Goal: Contribute content

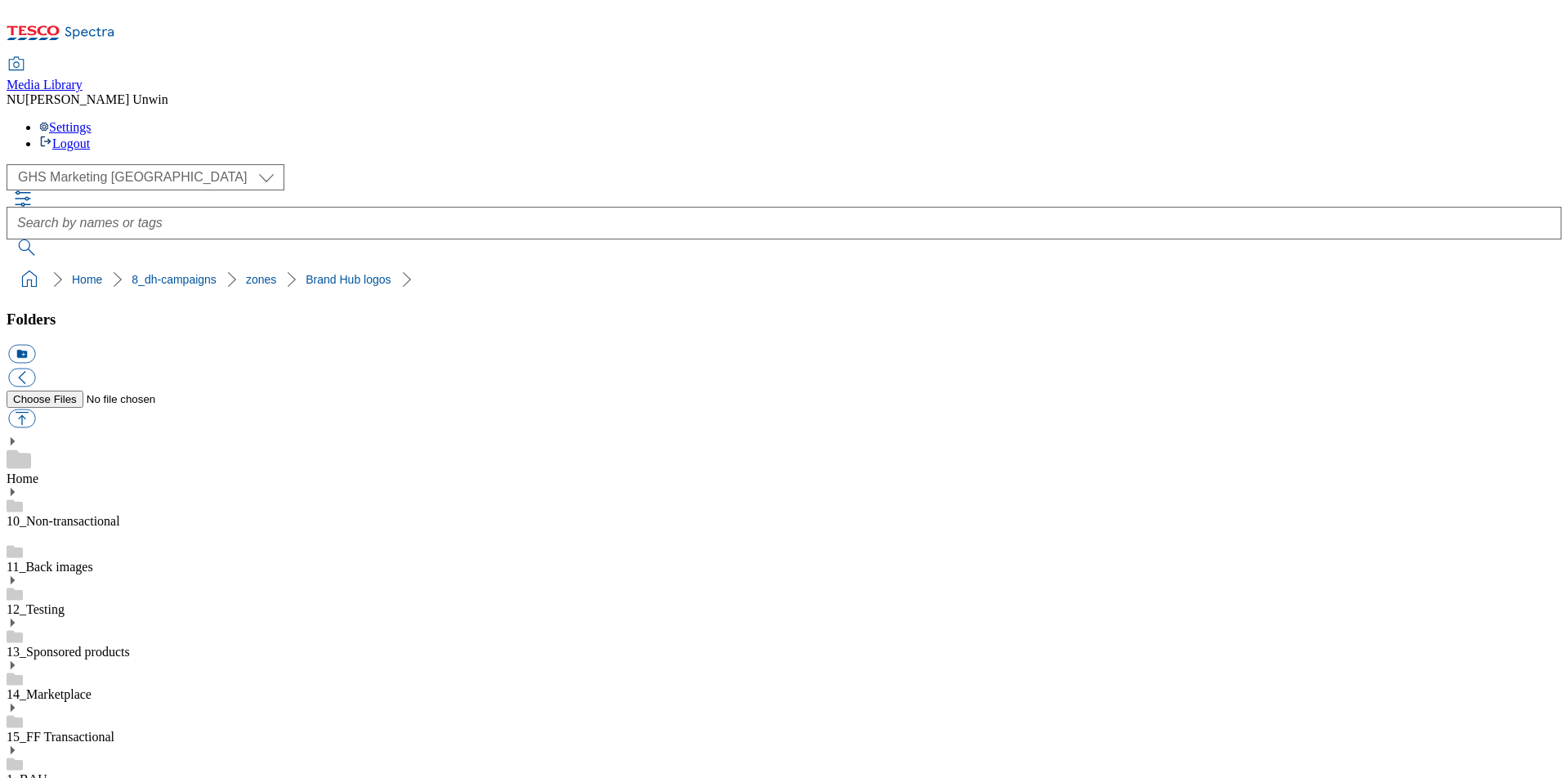
scroll to position [2091, 0]
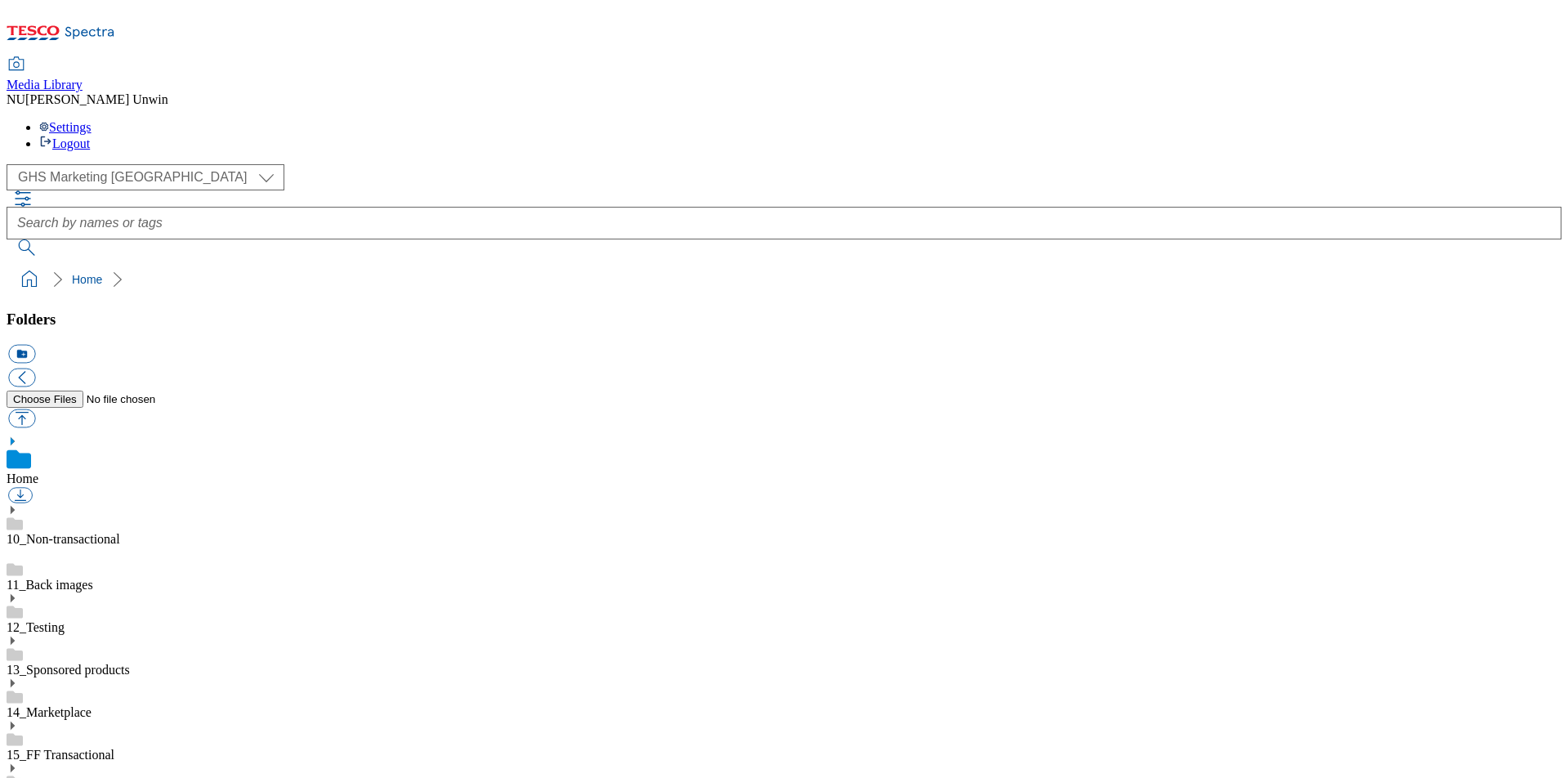
scroll to position [11, 0]
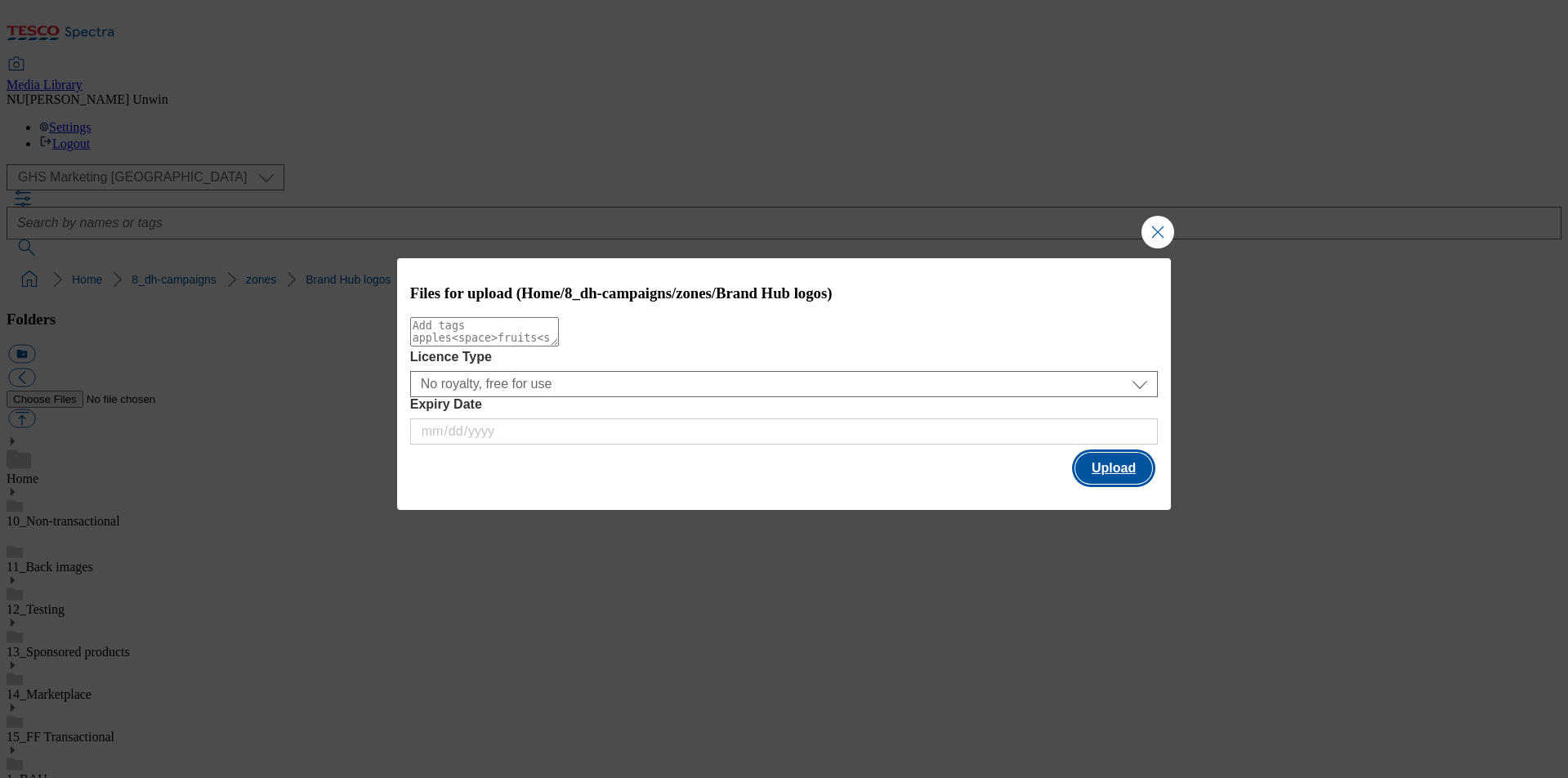
click at [1105, 479] on button "Upload" at bounding box center [1114, 468] width 77 height 31
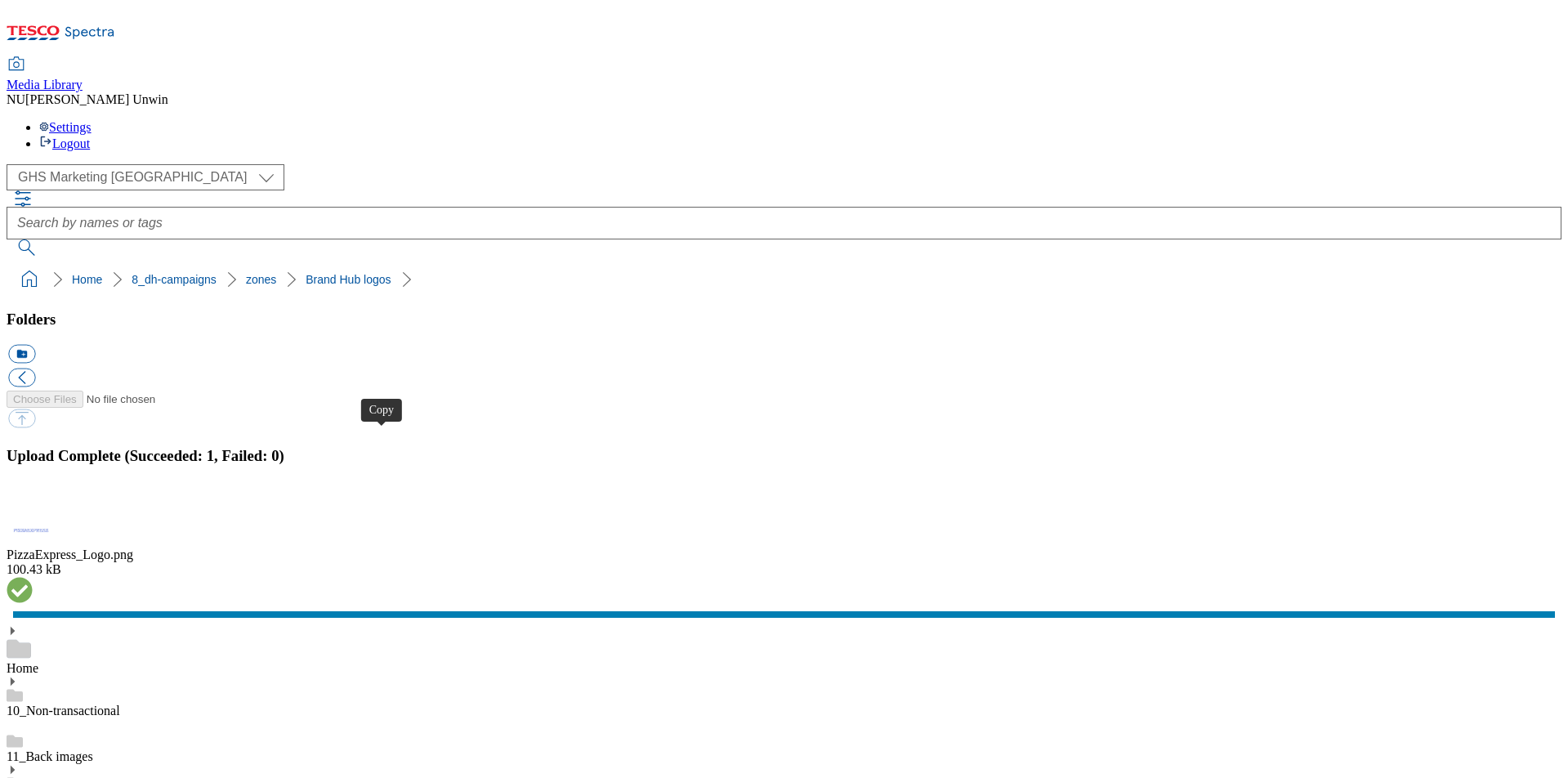
click at [32, 499] on button "button" at bounding box center [20, 507] width 24 height 15
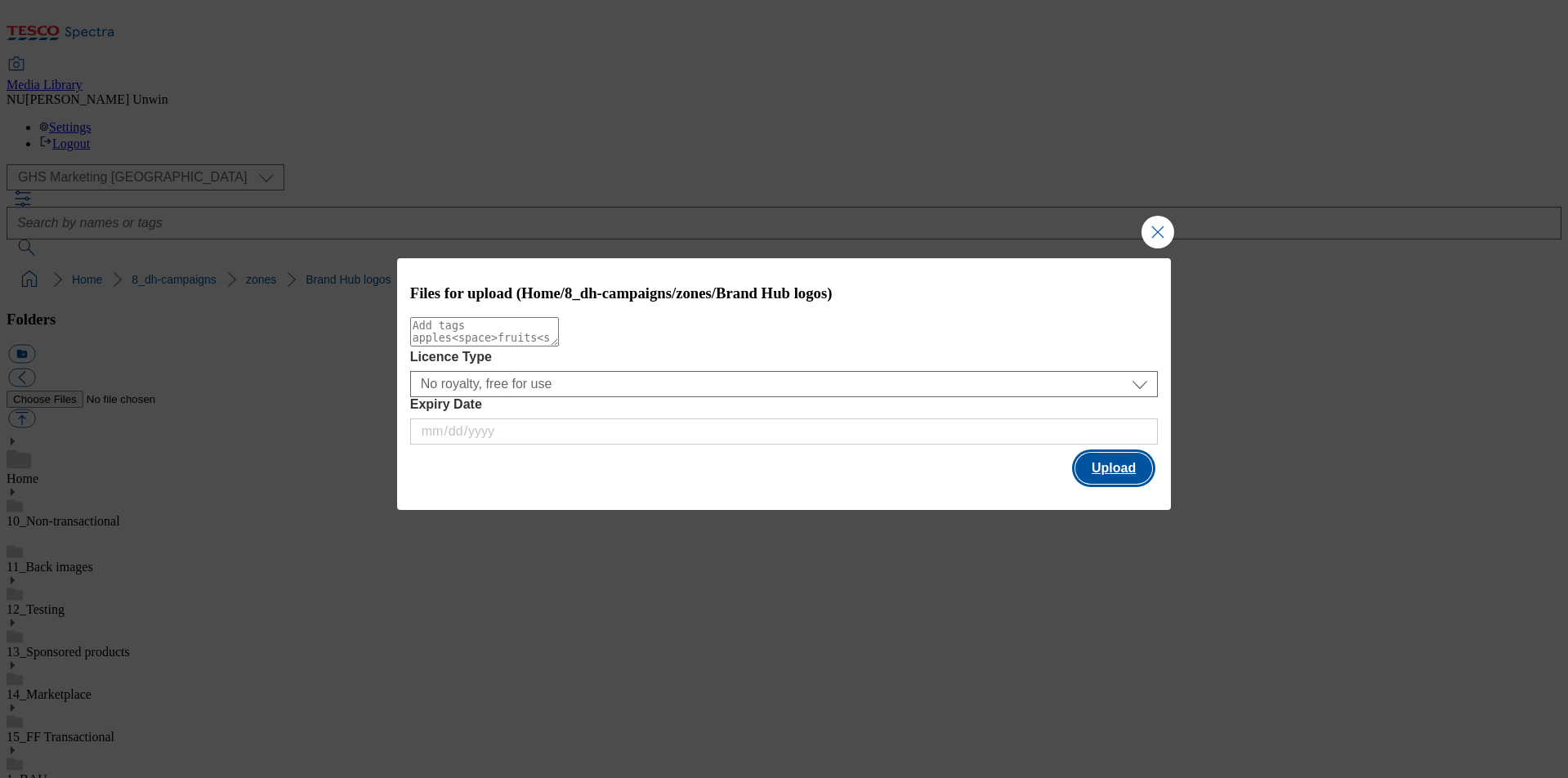
click at [1104, 468] on button "Upload" at bounding box center [1114, 468] width 77 height 31
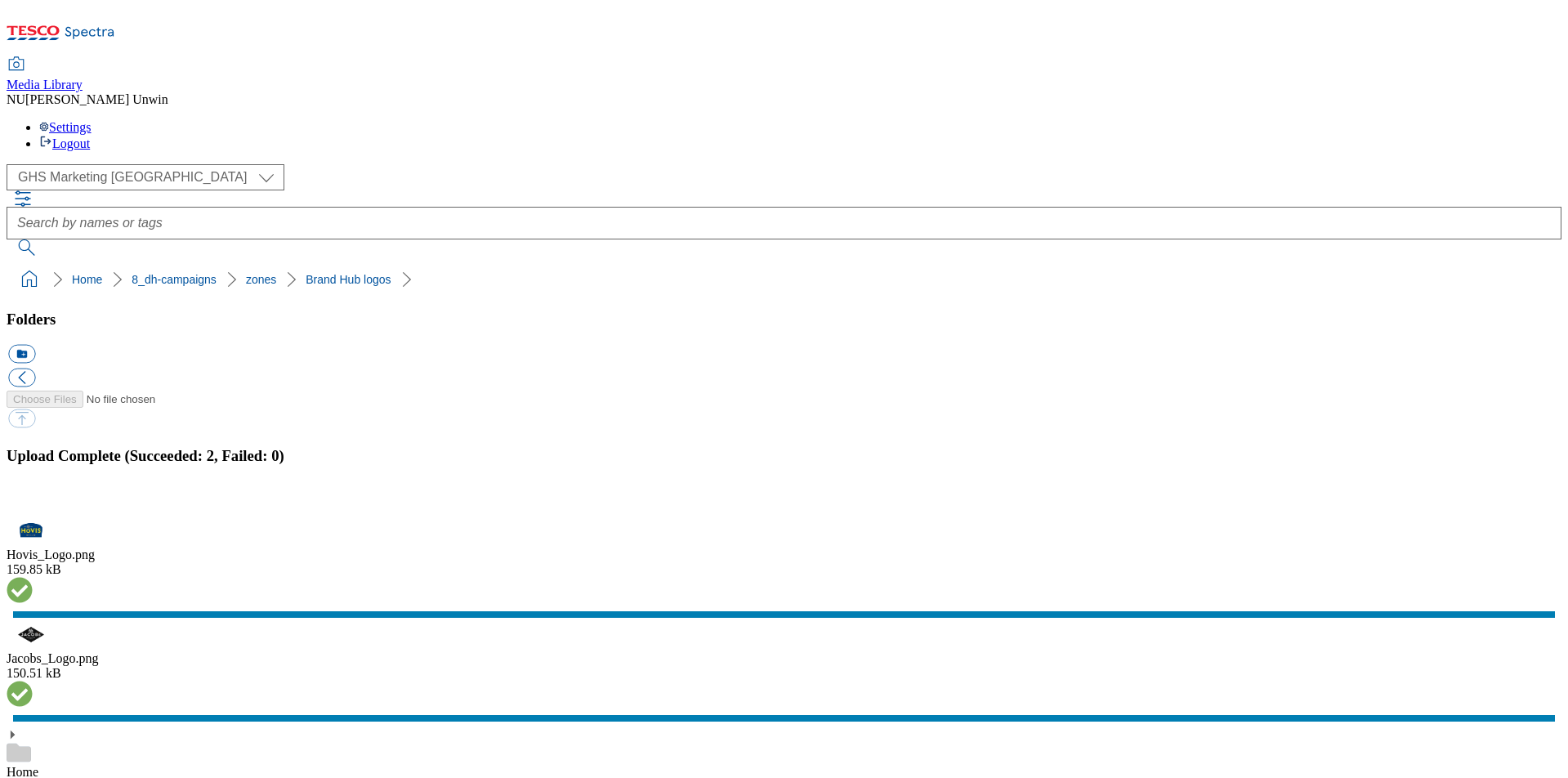
checkbox input "false"
